Goal: Task Accomplishment & Management: Complete application form

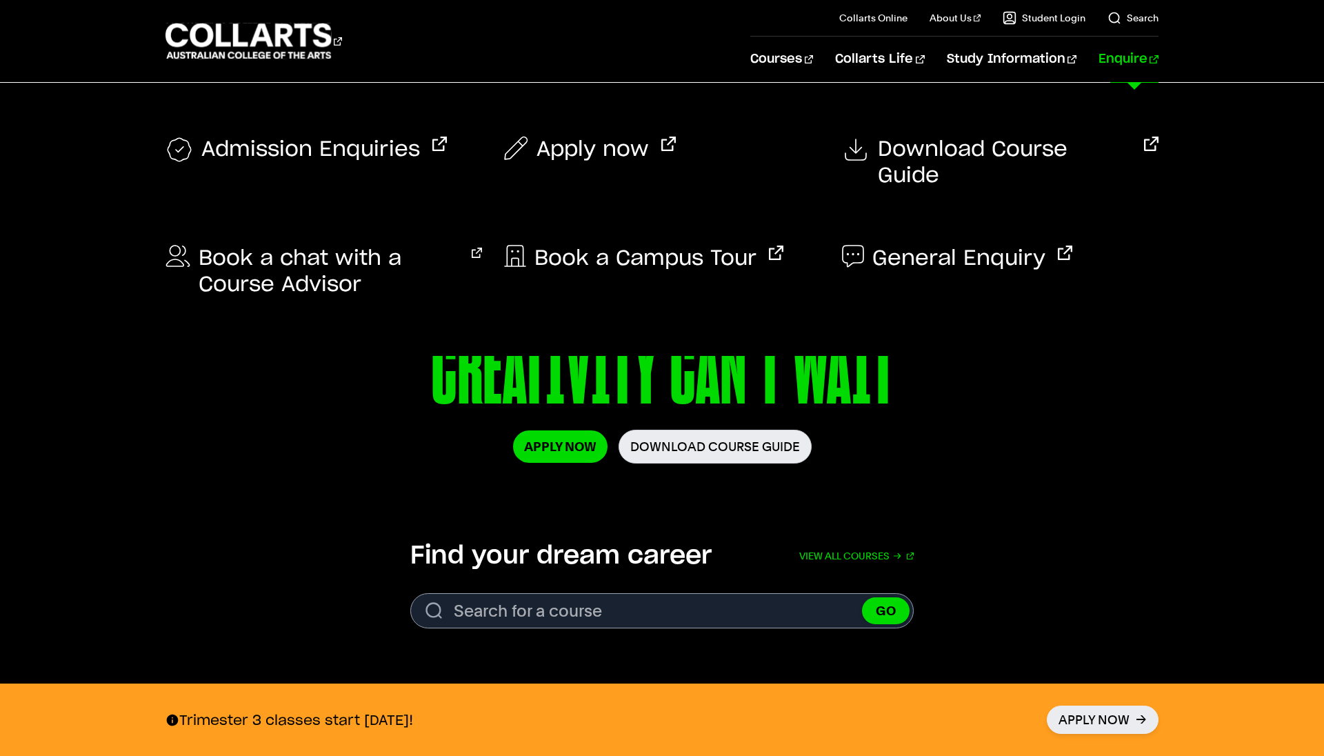
click at [1138, 59] on link "Enquire" at bounding box center [1128, 60] width 60 height 46
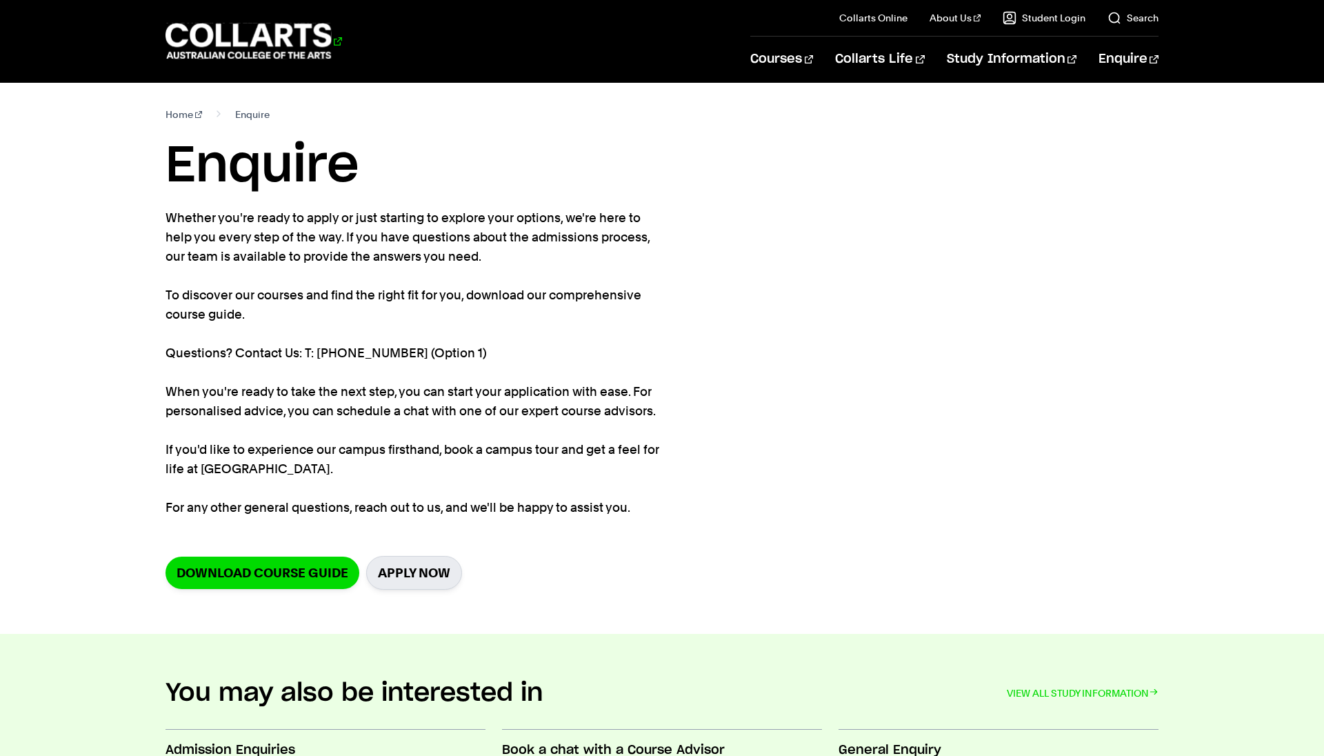
click at [211, 39] on 1 "Go to homepage" at bounding box center [248, 41] width 166 height 36
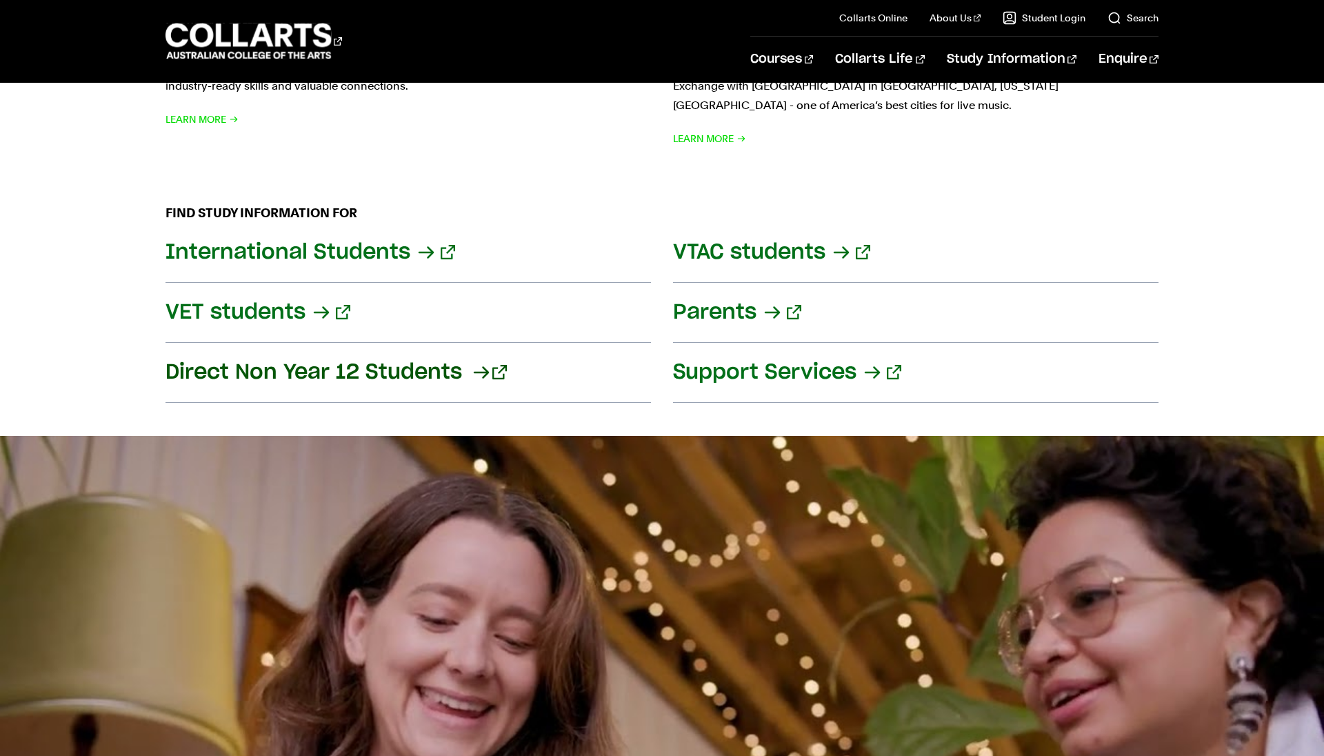
scroll to position [1640, 0]
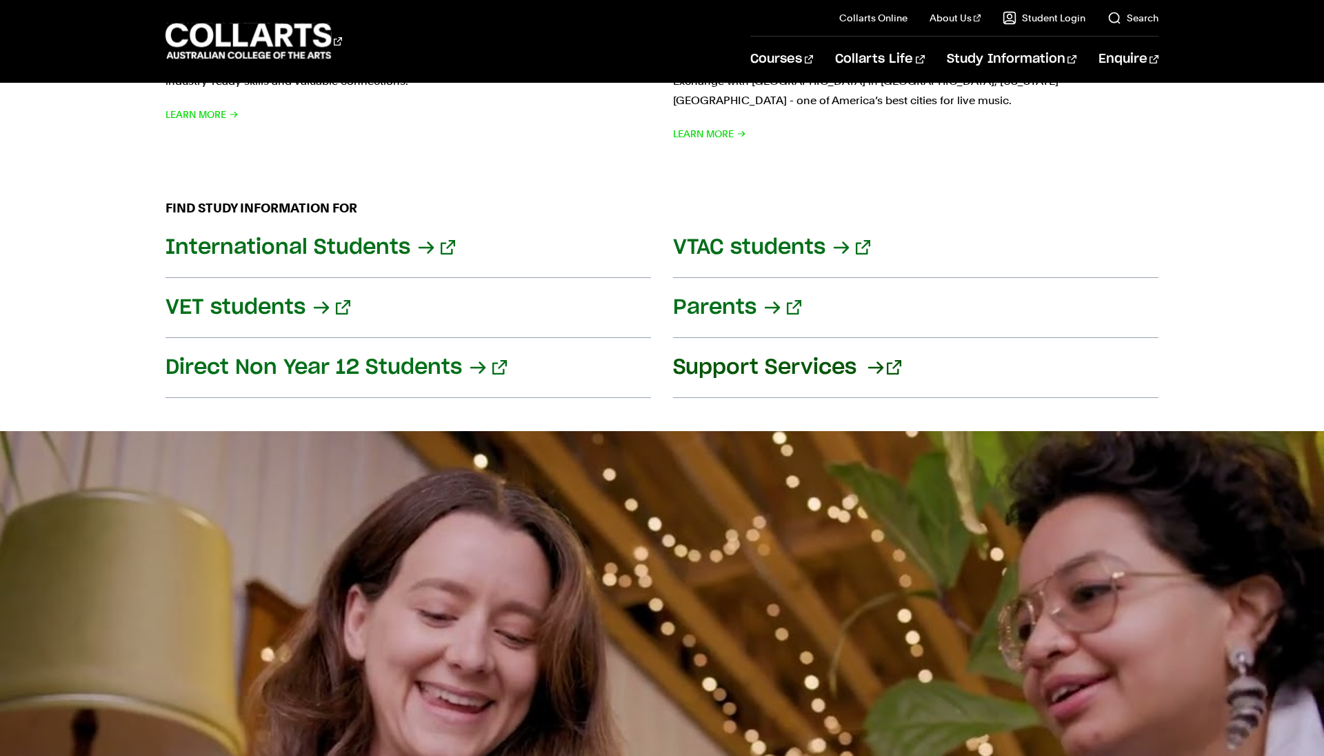
click at [749, 339] on link "Support Services" at bounding box center [915, 368] width 485 height 60
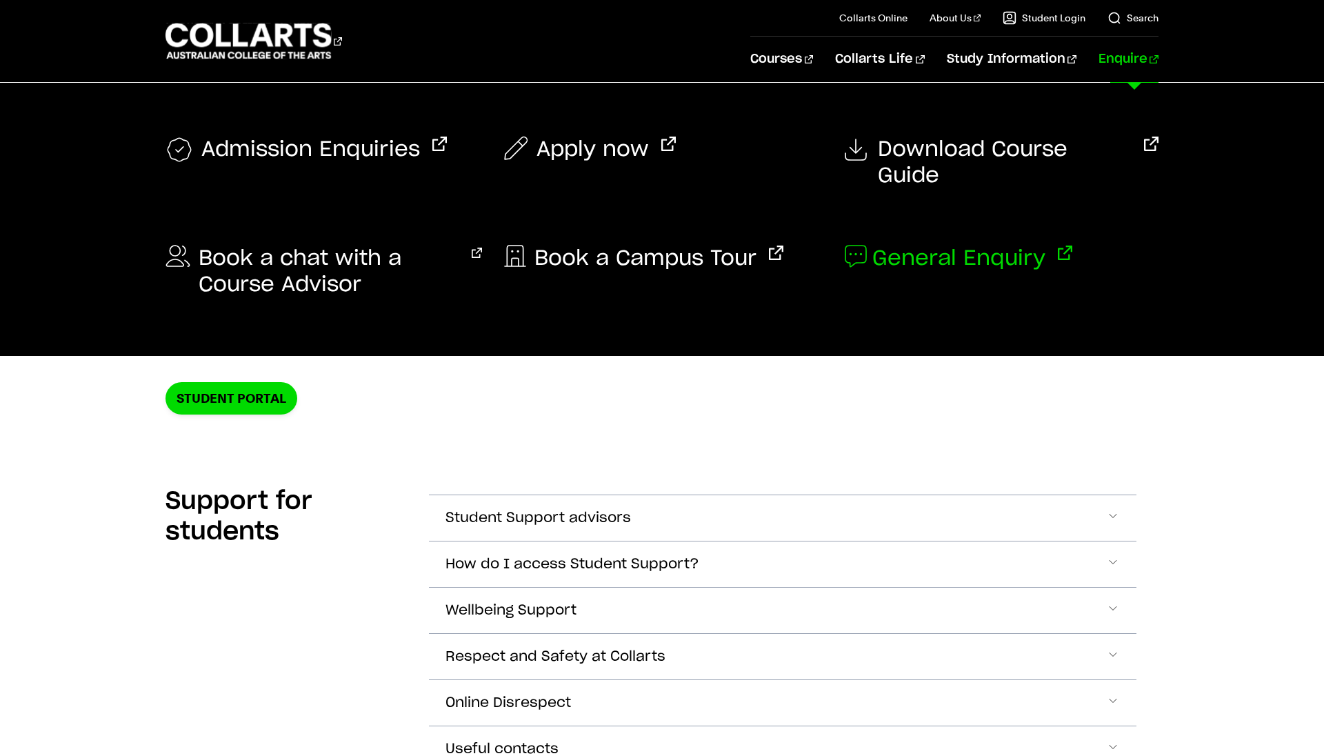
click at [901, 245] on span "General Enquiry" at bounding box center [958, 258] width 173 height 26
